Goal: Check status: Check status

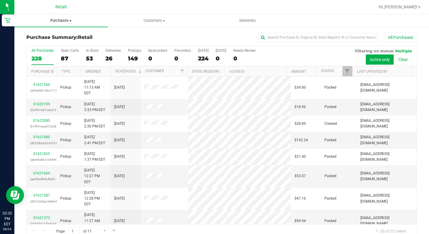
click at [74, 20] on span "Purchases" at bounding box center [60, 20] width 93 height 5
click at [56, 37] on span "Summary of purchases" at bounding box center [44, 36] width 61 height 5
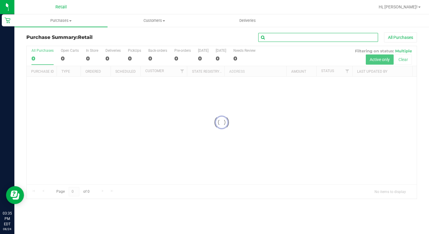
click at [265, 38] on input "text" at bounding box center [318, 37] width 120 height 9
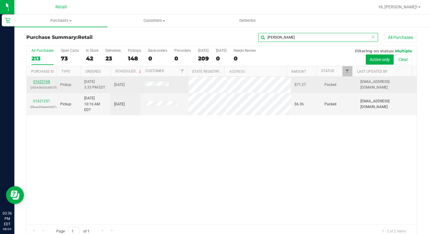
type input "[PERSON_NAME]"
click at [47, 80] on link "01622168" at bounding box center [41, 82] width 17 height 4
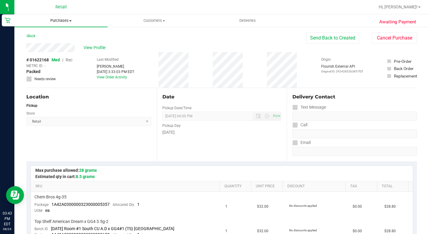
click at [68, 20] on span "Purchases" at bounding box center [60, 20] width 93 height 5
click at [48, 39] on li "Summary of purchases" at bounding box center [60, 36] width 93 height 7
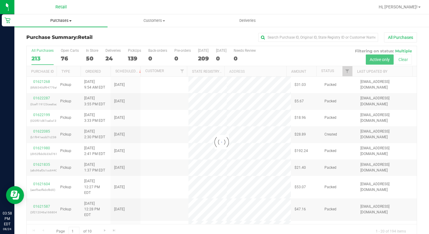
click at [66, 25] on uib-tab-heading "Purchases Summary of purchases Fulfillment All purchases" at bounding box center [60, 20] width 93 height 13
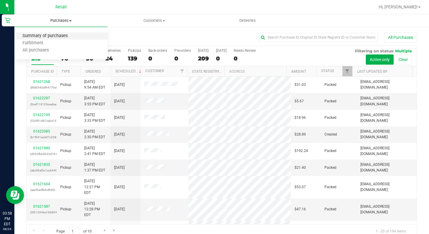
click at [58, 39] on span "Summary of purchases" at bounding box center [44, 36] width 61 height 5
